Goal: Task Accomplishment & Management: Complete application form

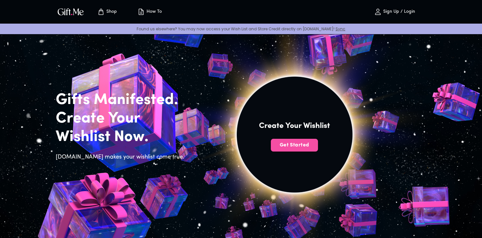
click at [301, 145] on span "Get Started" at bounding box center [294, 145] width 47 height 7
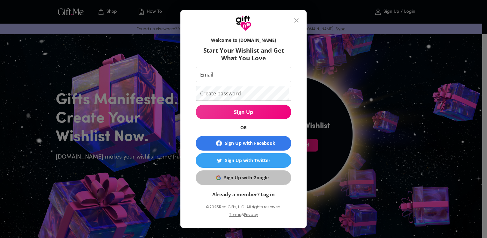
click at [260, 175] on div "Sign Up with Google" at bounding box center [246, 177] width 45 height 7
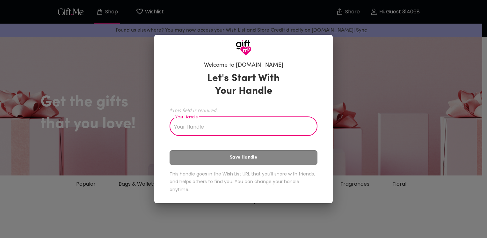
click at [296, 127] on input "Your Handle" at bounding box center [240, 127] width 141 height 18
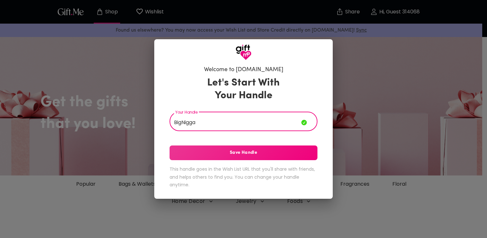
type input "BigNigga"
click at [265, 157] on button "Save Handle" at bounding box center [244, 152] width 148 height 15
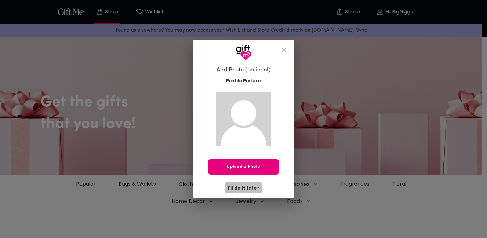
click at [246, 186] on span "I'll do it later" at bounding box center [244, 187] width 32 height 7
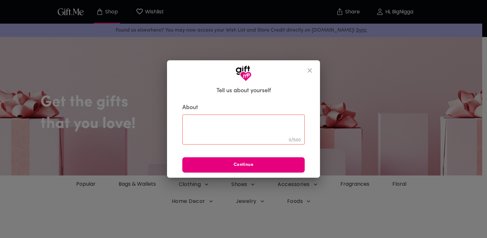
click at [311, 66] on button "close" at bounding box center [309, 70] width 15 height 15
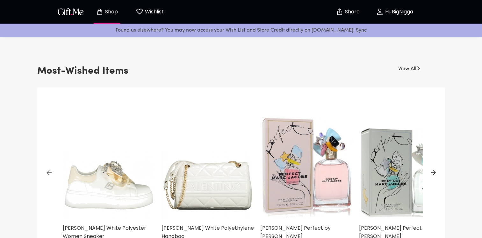
scroll to position [159, 0]
